Goal: Task Accomplishment & Management: Use online tool/utility

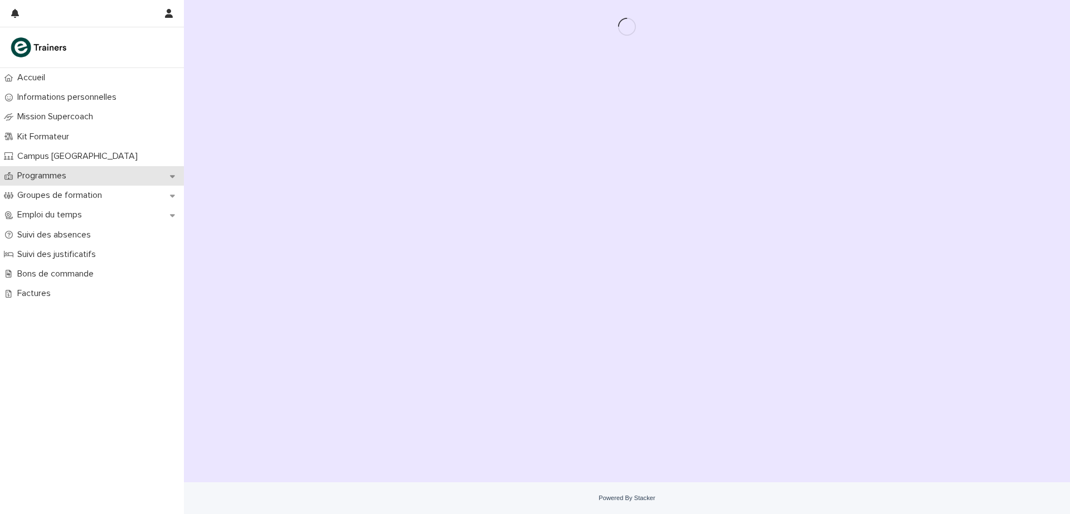
click at [53, 174] on p "Programmes" at bounding box center [44, 175] width 62 height 11
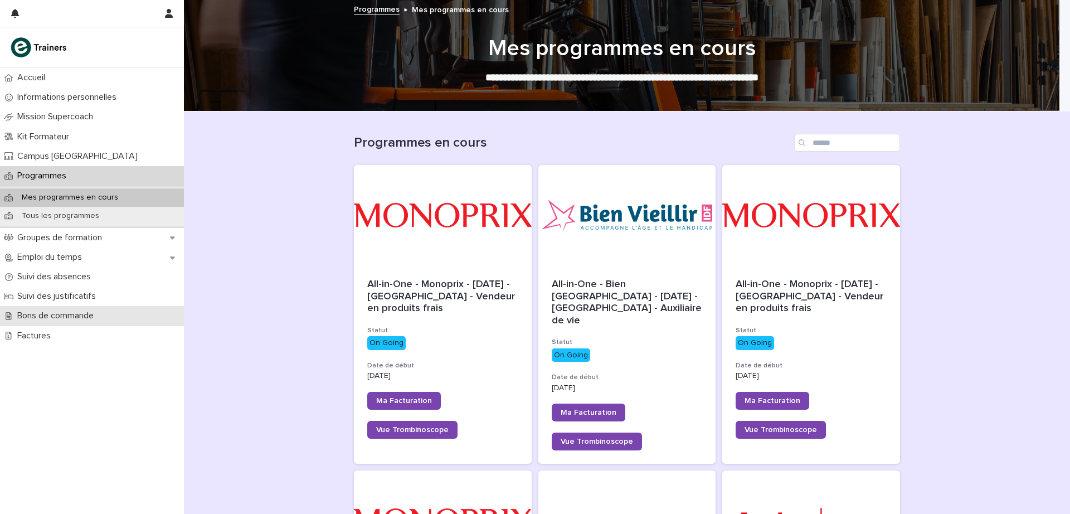
click at [69, 317] on p "Bons de commande" at bounding box center [58, 315] width 90 height 11
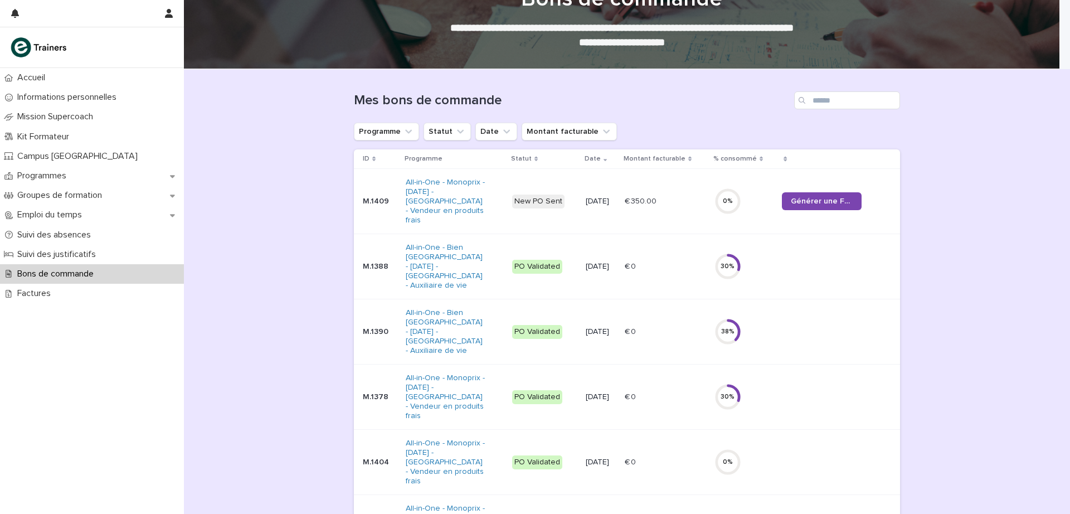
scroll to position [37, 0]
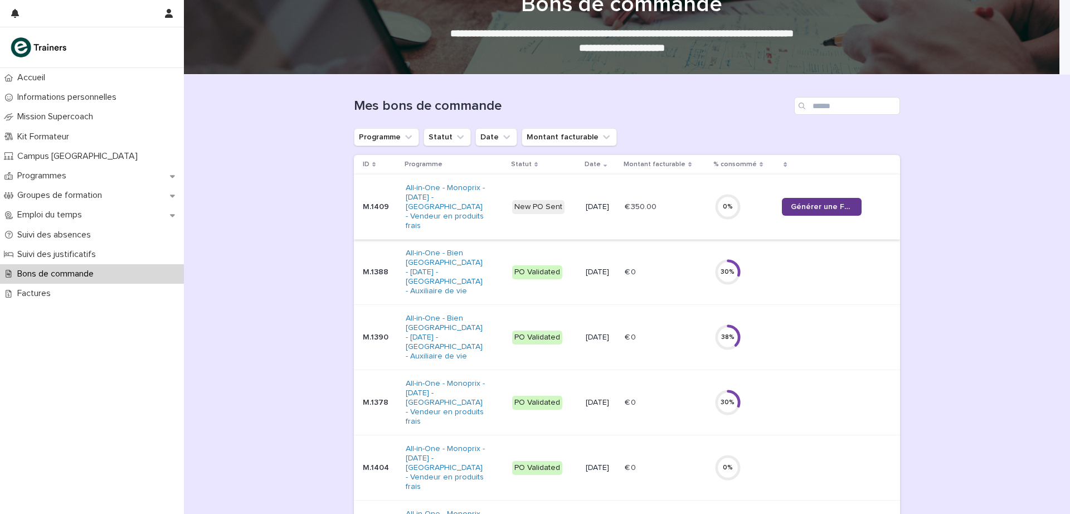
click at [818, 201] on link "Générer une Facture" at bounding box center [822, 207] width 80 height 18
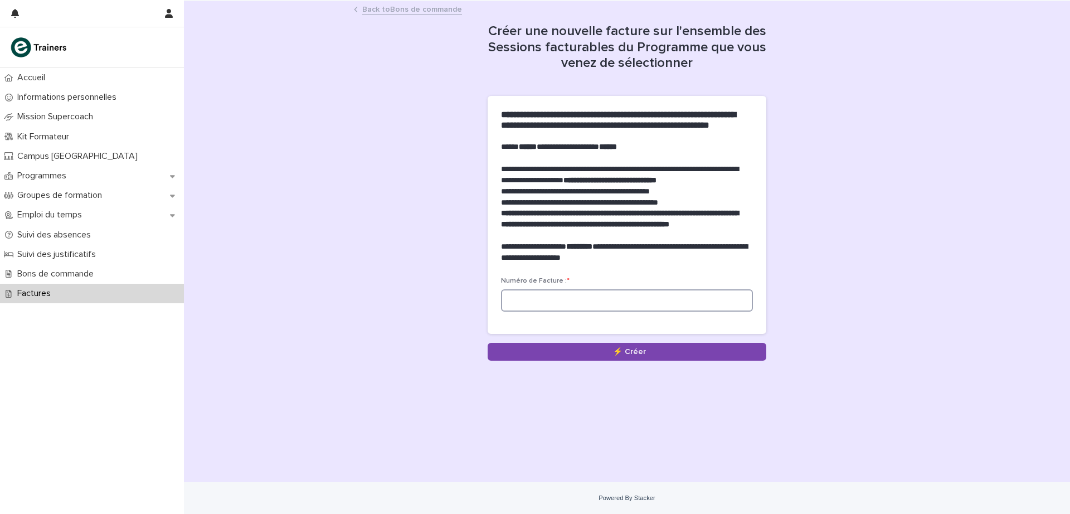
click at [531, 311] on input at bounding box center [627, 300] width 252 height 22
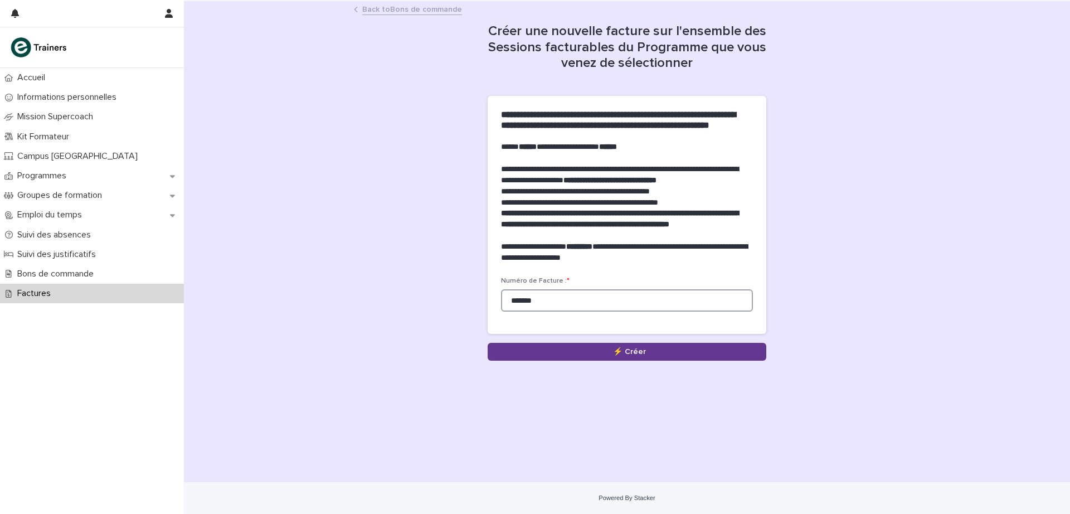
type input "*******"
click at [639, 360] on button "Save" at bounding box center [627, 352] width 279 height 18
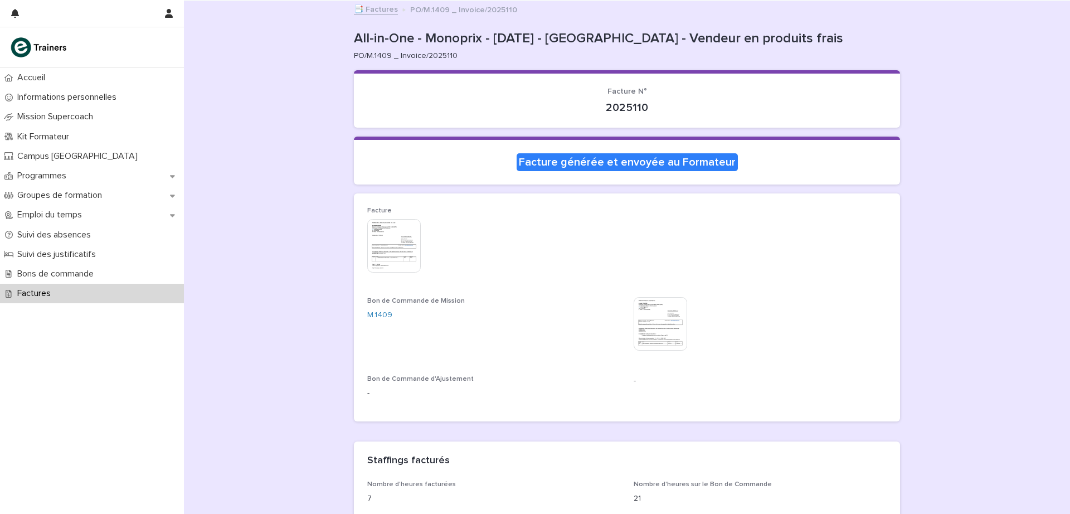
click at [391, 251] on img at bounding box center [393, 245] width 53 height 53
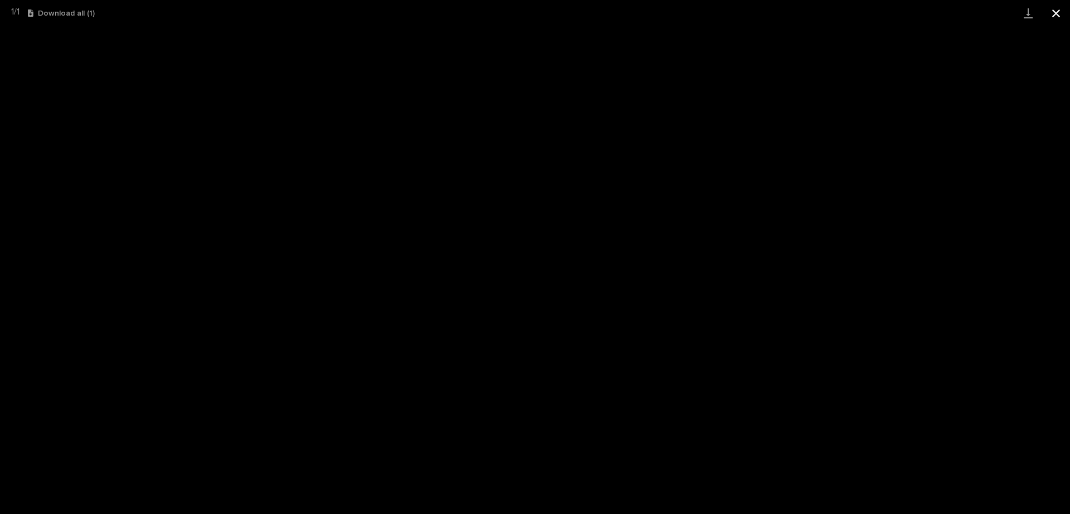
click at [1058, 11] on button "Close gallery" at bounding box center [1056, 13] width 28 height 26
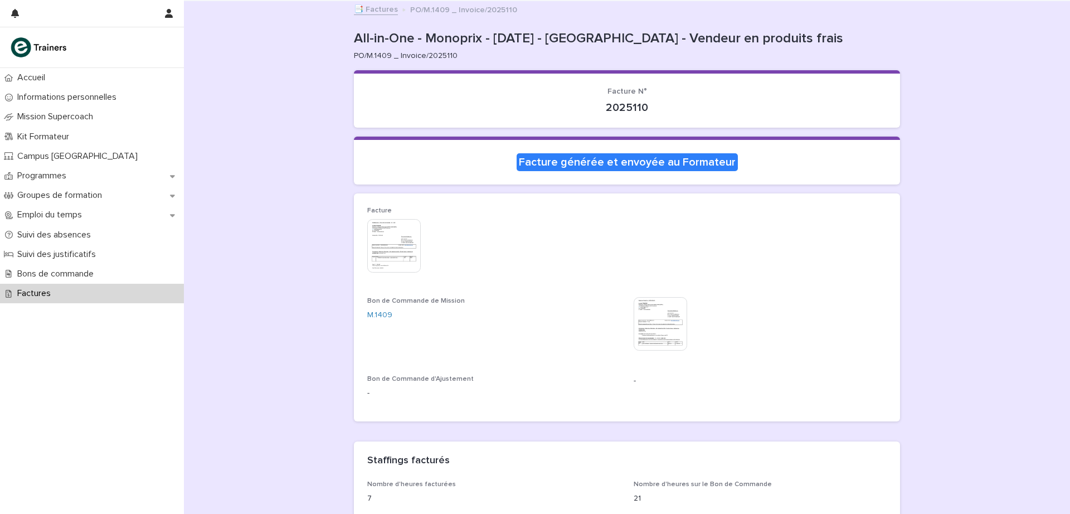
click at [398, 243] on img at bounding box center [393, 245] width 53 height 53
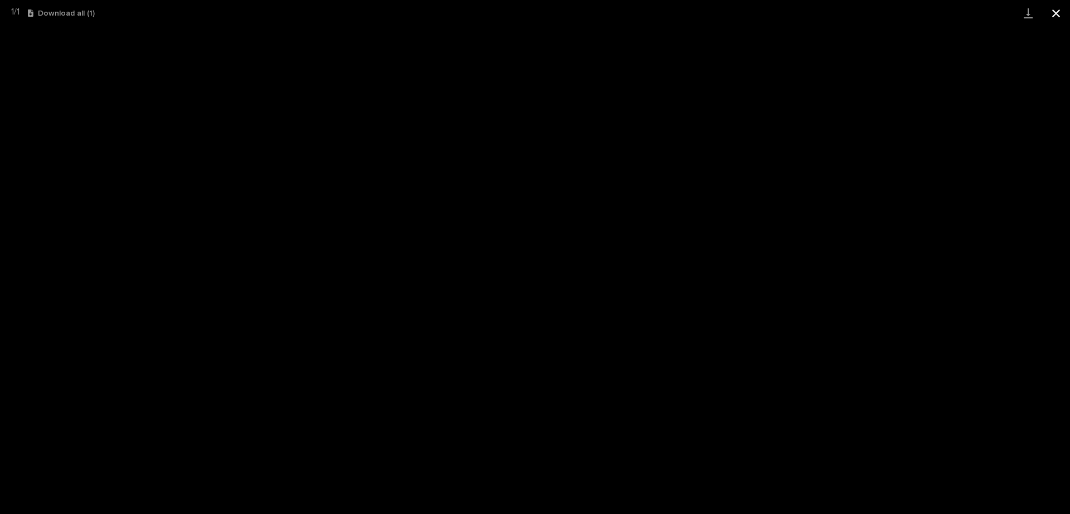
click at [1055, 12] on button "Close gallery" at bounding box center [1056, 13] width 28 height 26
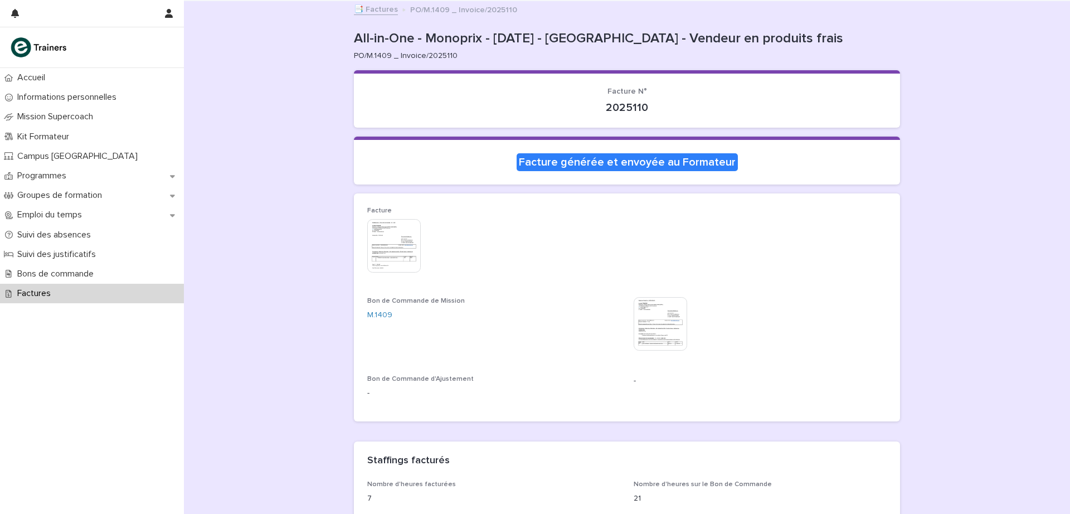
click at [372, 13] on link "📑 Factures" at bounding box center [376, 8] width 44 height 13
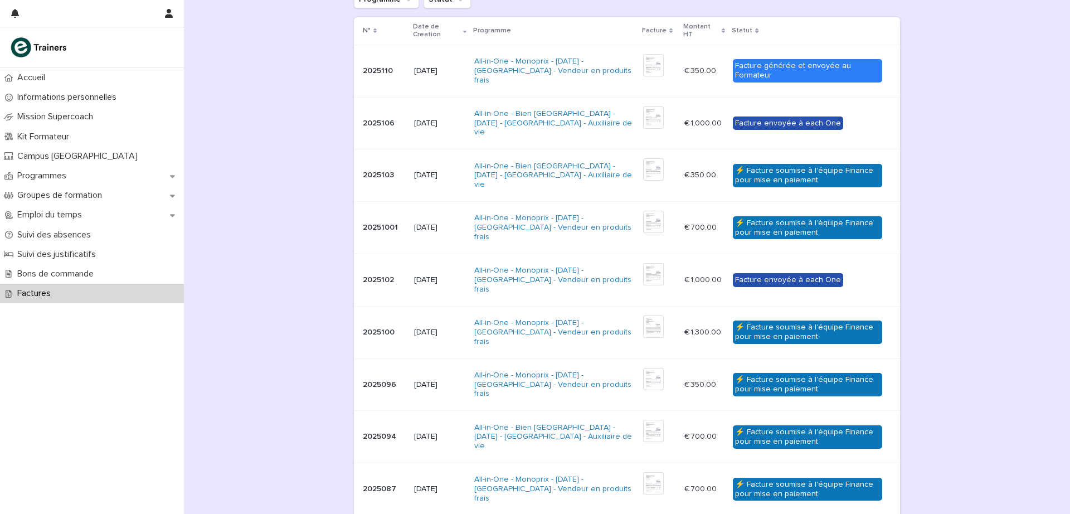
scroll to position [176, 0]
